Goal: Task Accomplishment & Management: Use online tool/utility

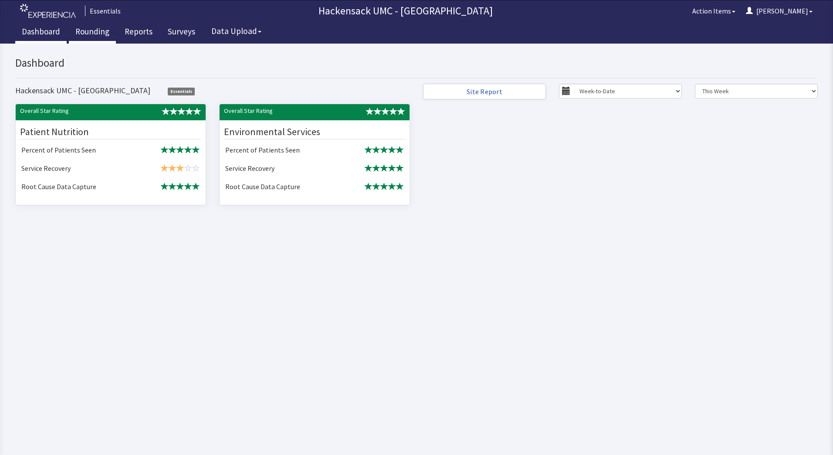
click at [90, 29] on link "Rounding" at bounding box center [92, 33] width 47 height 22
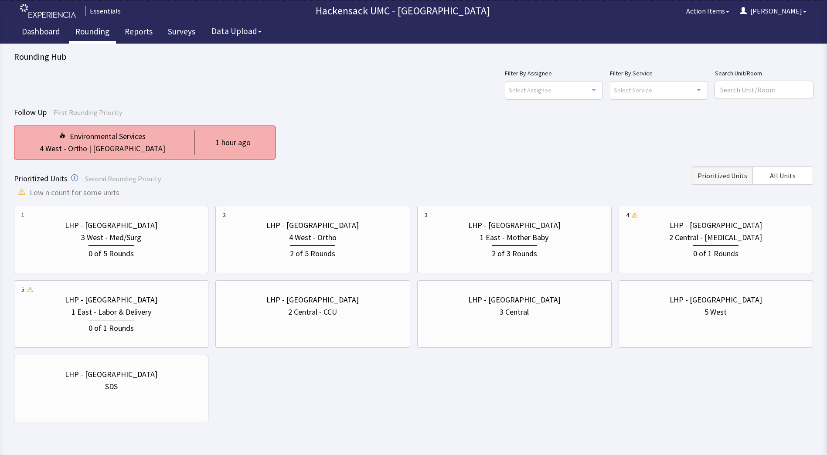
click at [162, 140] on div "Environmental Services" at bounding box center [102, 136] width 162 height 12
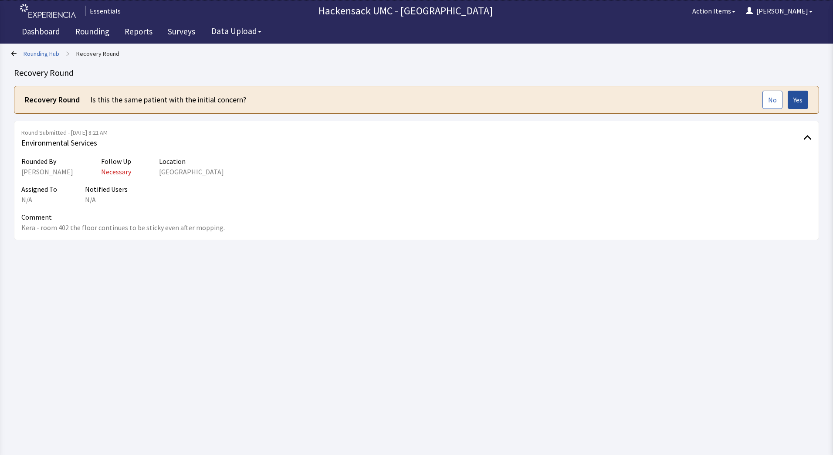
click at [798, 103] on span "Yes" at bounding box center [798, 100] width 9 height 10
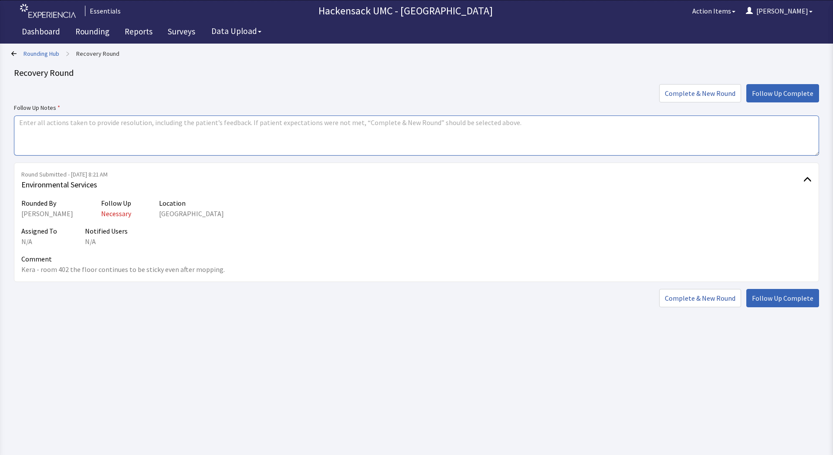
click at [308, 128] on textarea at bounding box center [416, 135] width 805 height 40
type textarea "Sent Fitzroy to mop the floor with Delta."
click at [791, 94] on span "Follow Up Complete" at bounding box center [782, 93] width 61 height 10
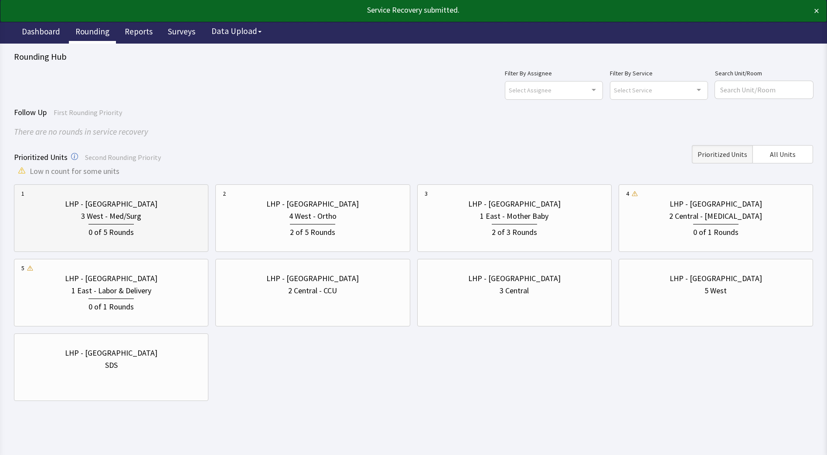
click at [124, 210] on div "3 West - Med/Surg" at bounding box center [111, 216] width 60 height 12
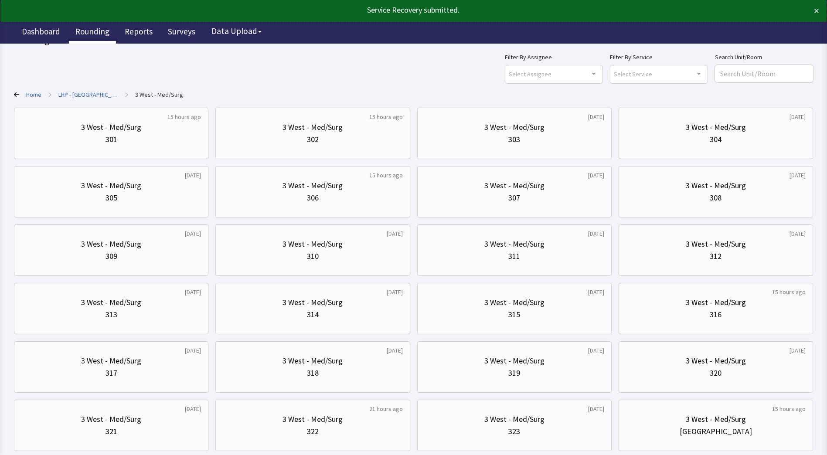
scroll to position [70, 0]
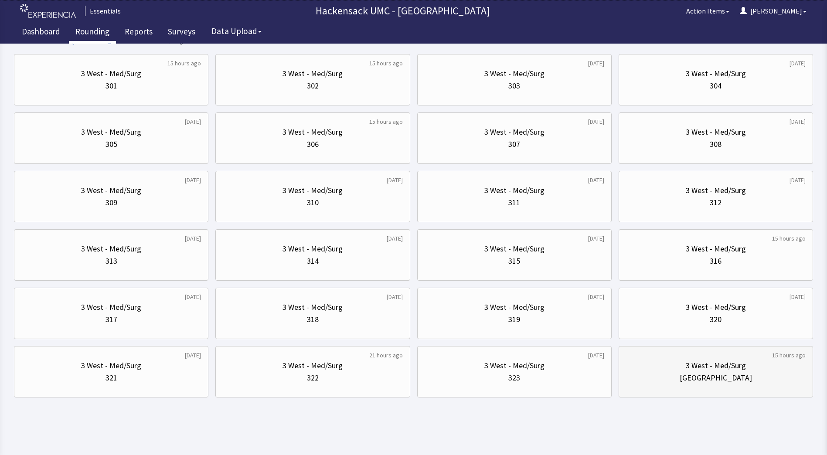
click at [694, 373] on div "[GEOGRAPHIC_DATA]" at bounding box center [715, 378] width 72 height 12
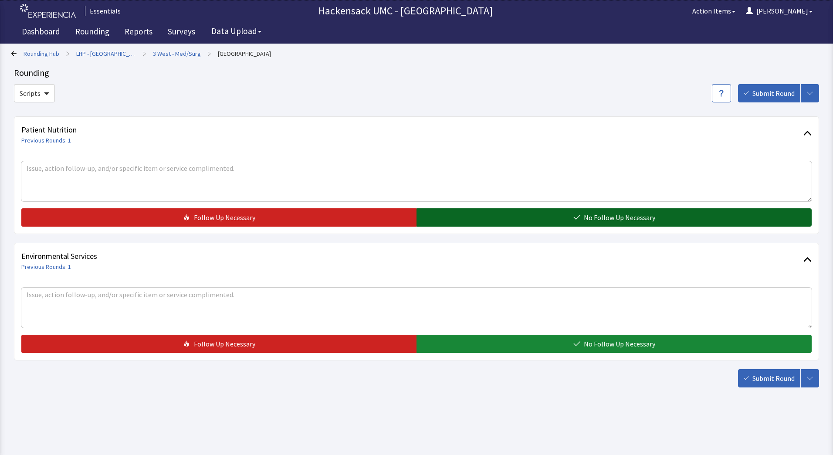
click at [575, 211] on button "No Follow Up Necessary" at bounding box center [614, 217] width 395 height 18
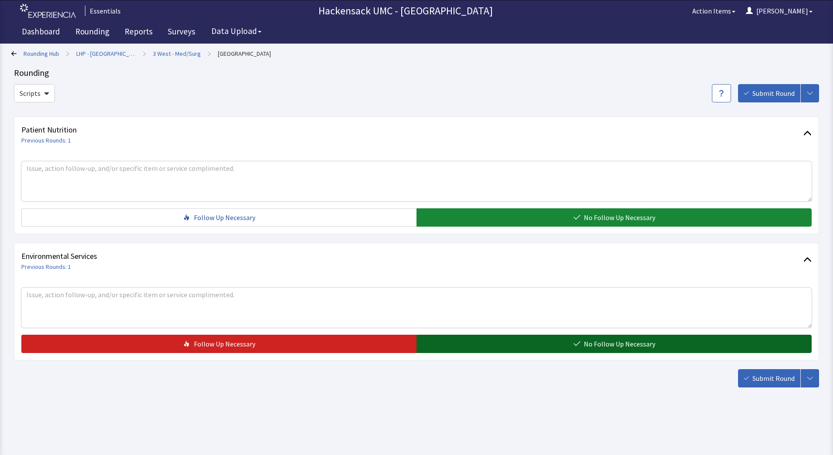
click at [526, 346] on button "No Follow Up Necessary" at bounding box center [614, 344] width 395 height 18
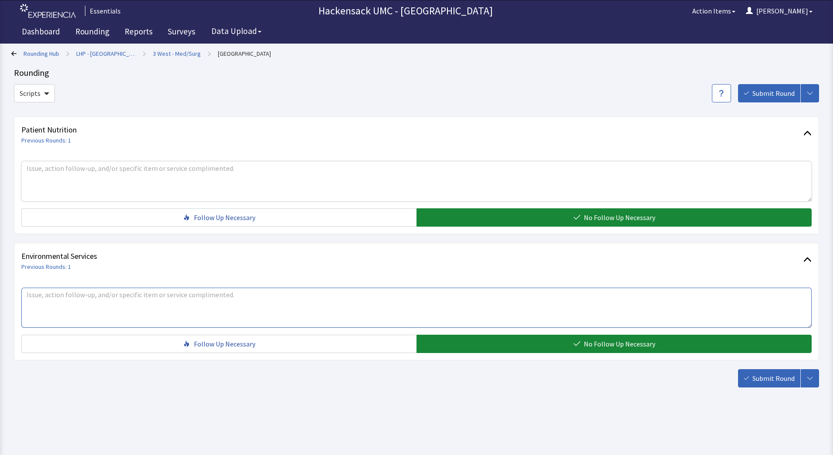
click at [288, 300] on textarea at bounding box center [416, 308] width 791 height 40
type textarea "Room 318 has a broken bed... could it be taken down to plant ops and another be…"
click at [768, 383] on span "Submit Round" at bounding box center [774, 378] width 42 height 10
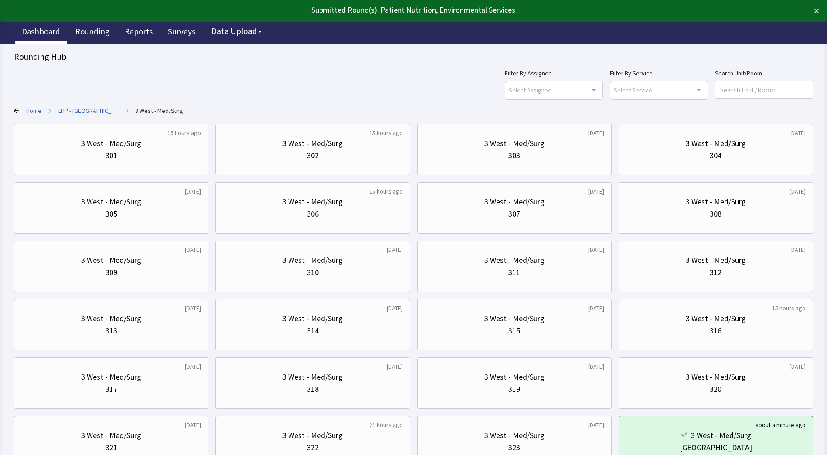
click at [40, 33] on link "Dashboard" at bounding box center [40, 33] width 51 height 22
